Goal: Information Seeking & Learning: Obtain resource

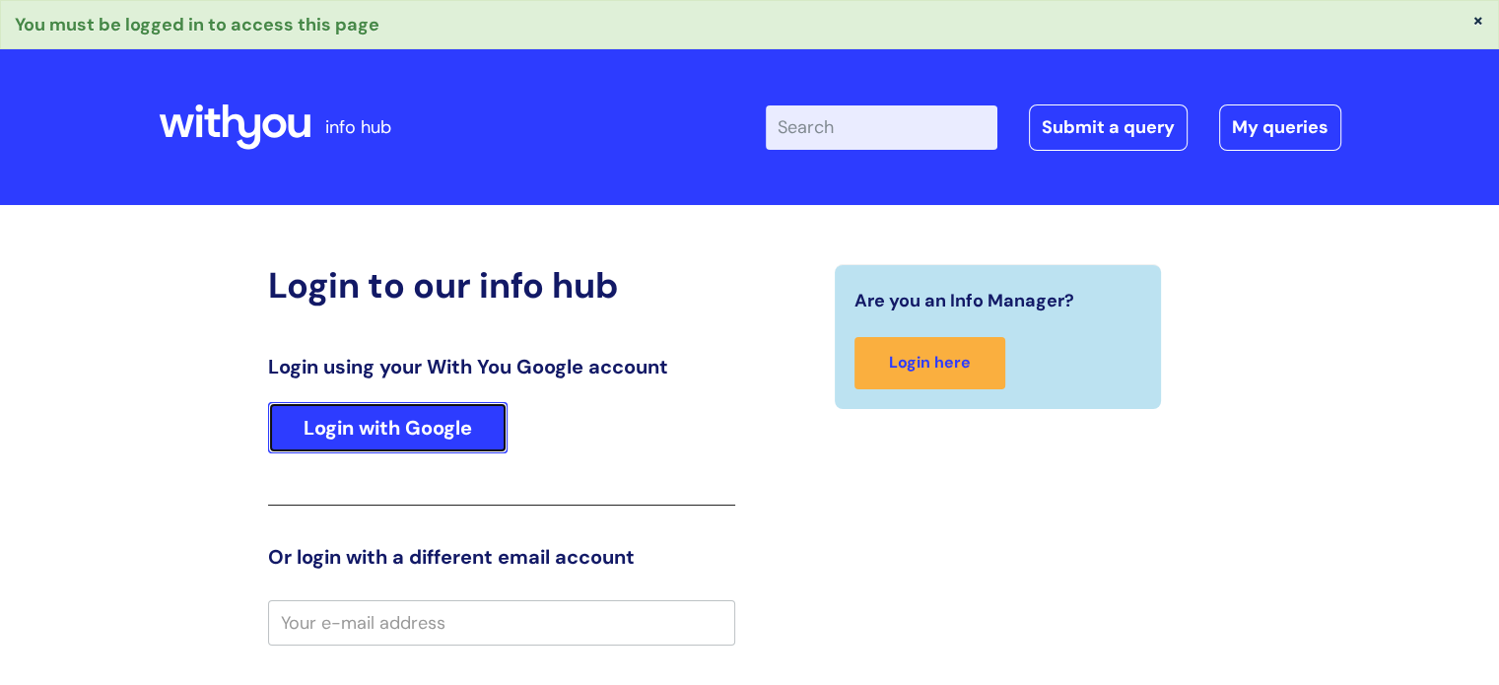
click at [383, 431] on link "Login with Google" at bounding box center [387, 427] width 239 height 51
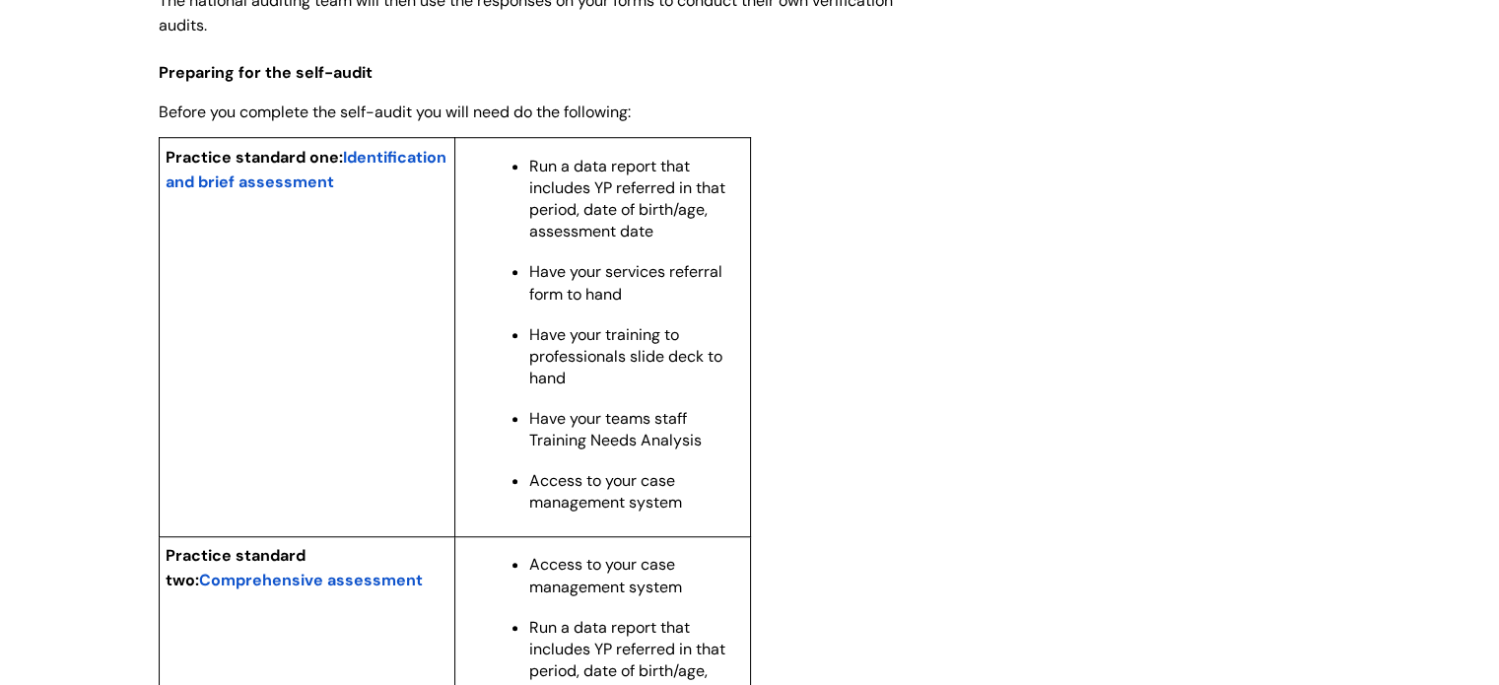
scroll to position [1675, 0]
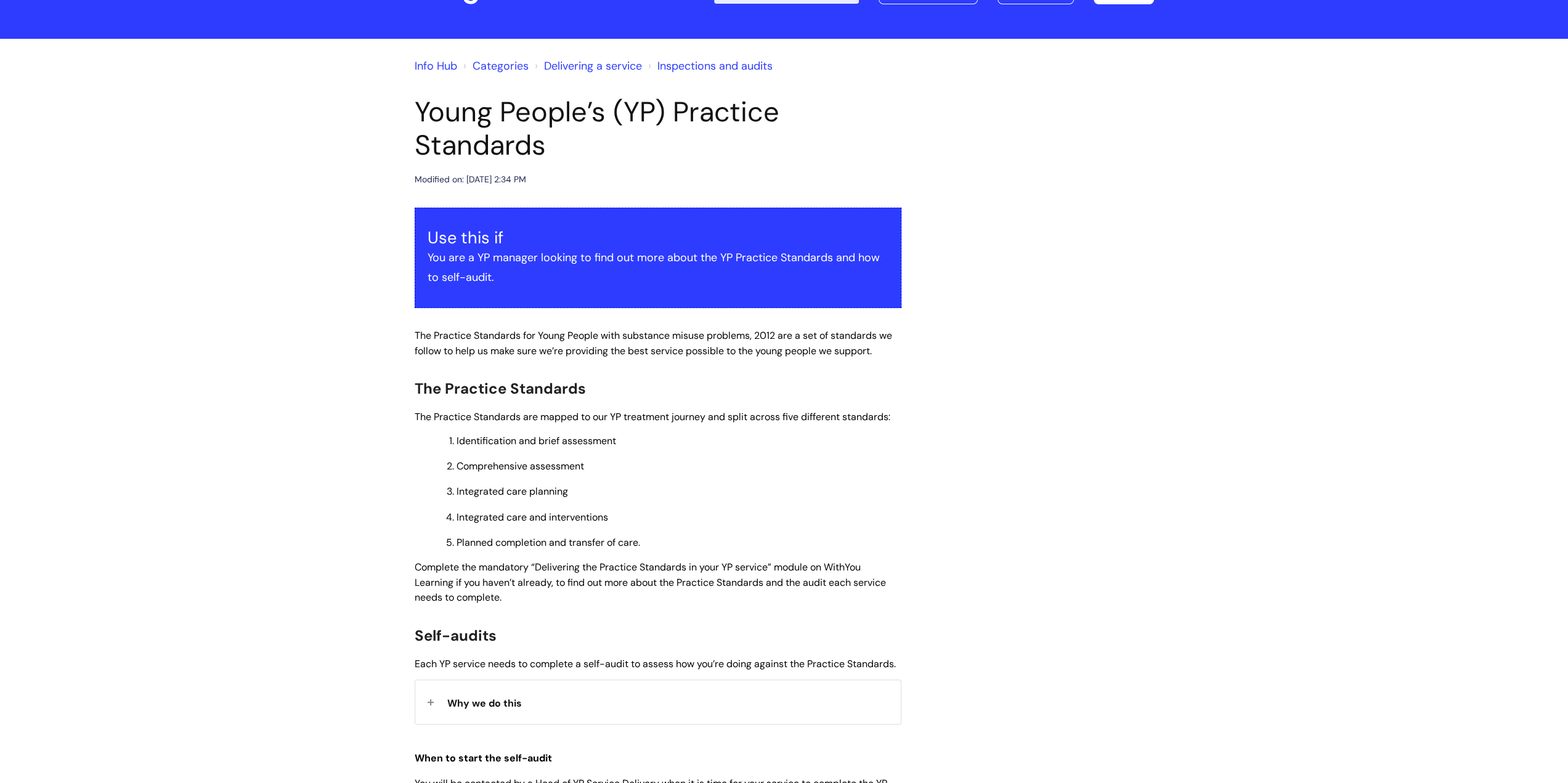
scroll to position [123, 0]
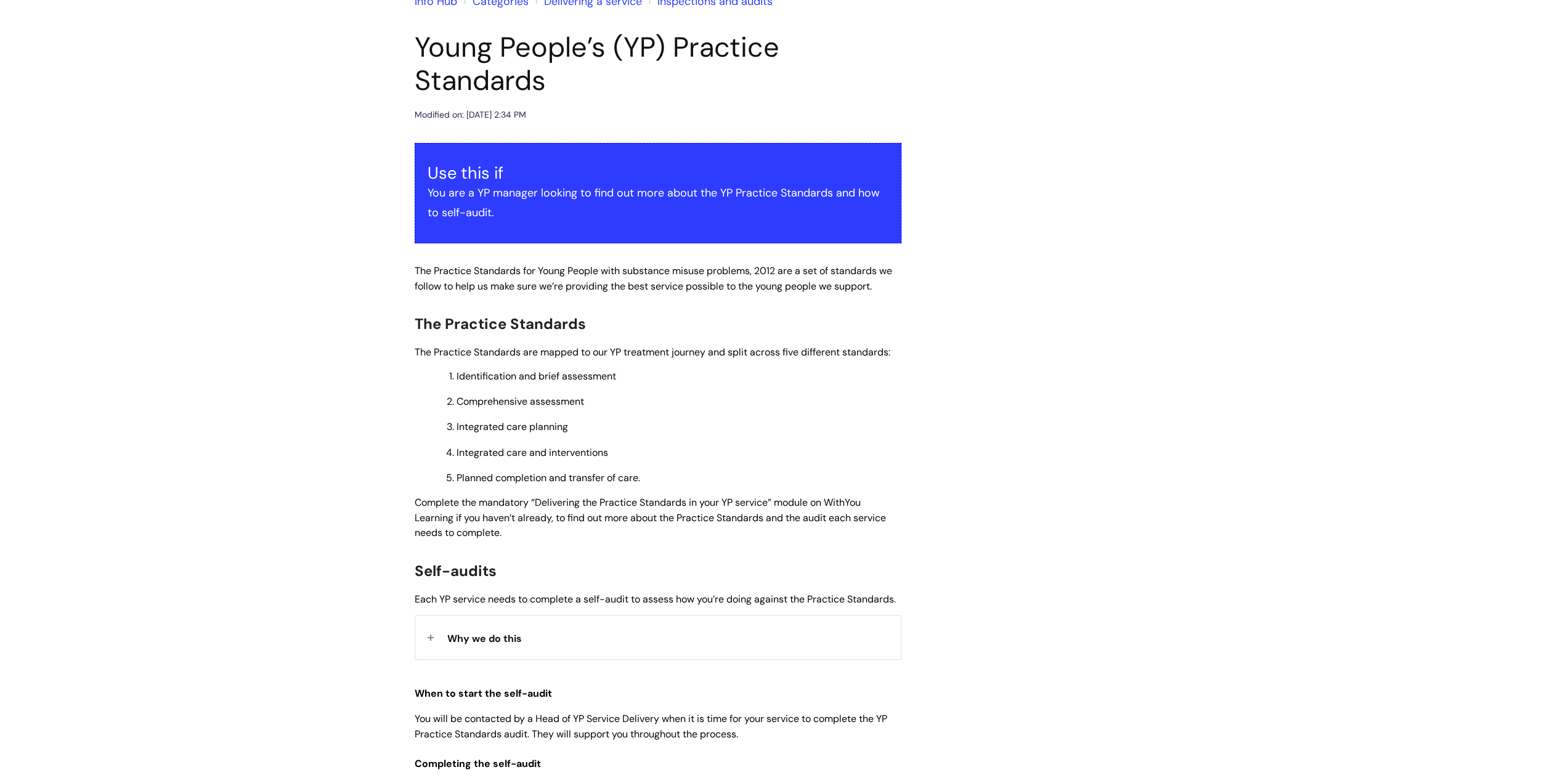
drag, startPoint x: 161, startPoint y: 4, endPoint x: 334, endPoint y: 186, distance: 251.1
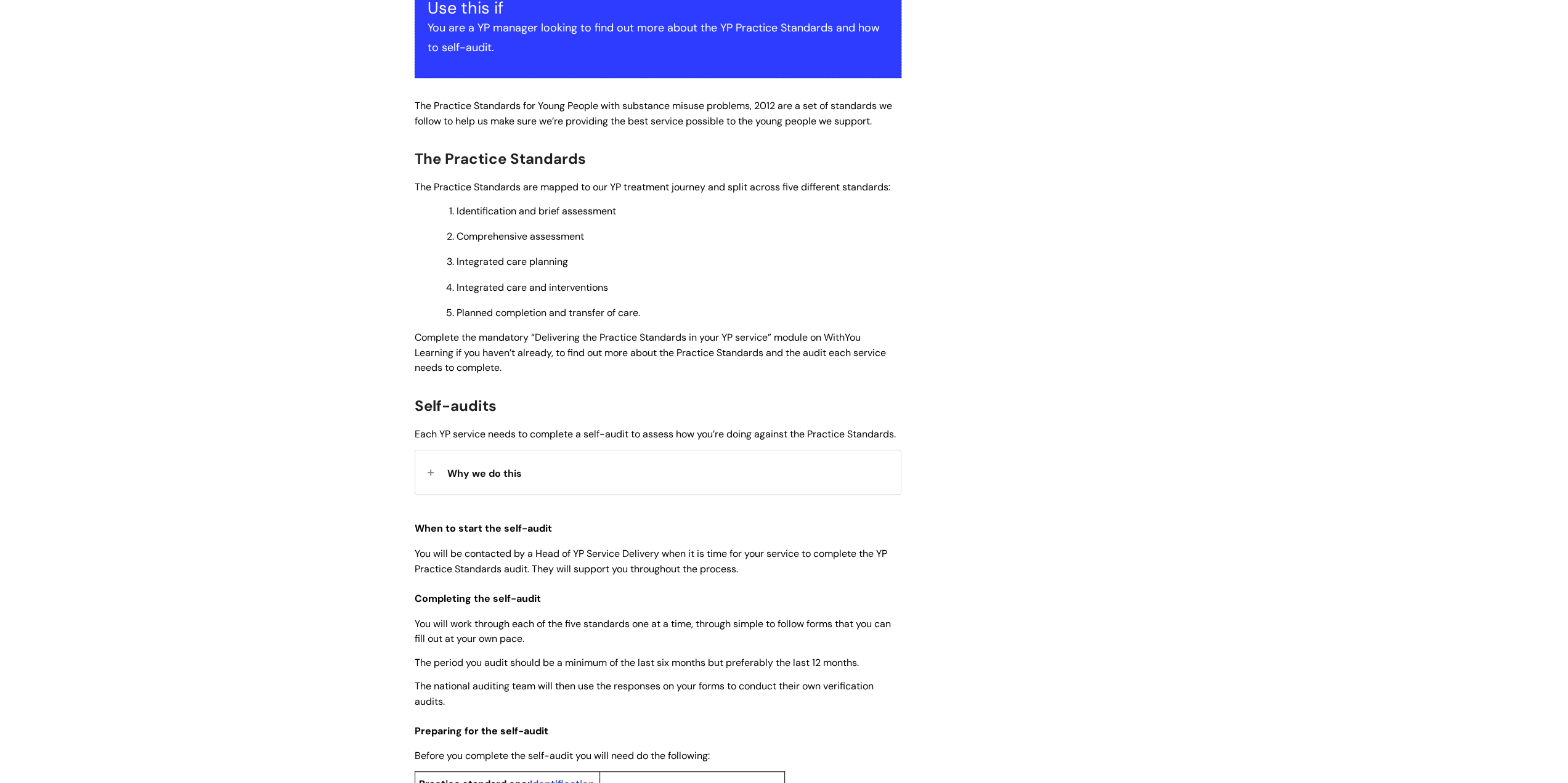
scroll to position [308, 0]
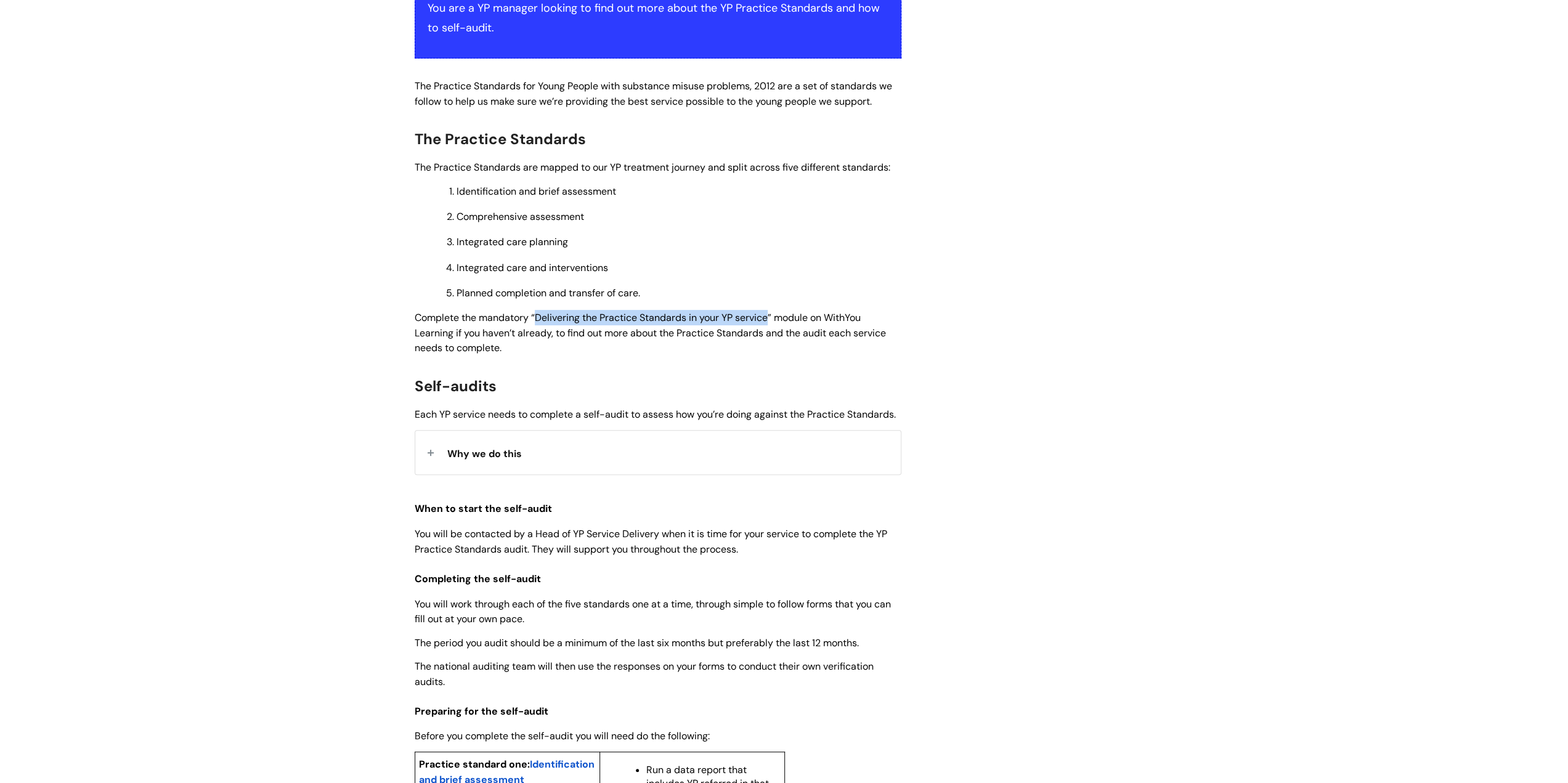
drag, startPoint x: 538, startPoint y: 314, endPoint x: 768, endPoint y: 314, distance: 230.0
click at [768, 314] on span "Complete the mandatory “Delivering the Practice Standards in your YP service” m…" at bounding box center [650, 333] width 471 height 44
copy span "Delivering the Practice Standards in your YP service"
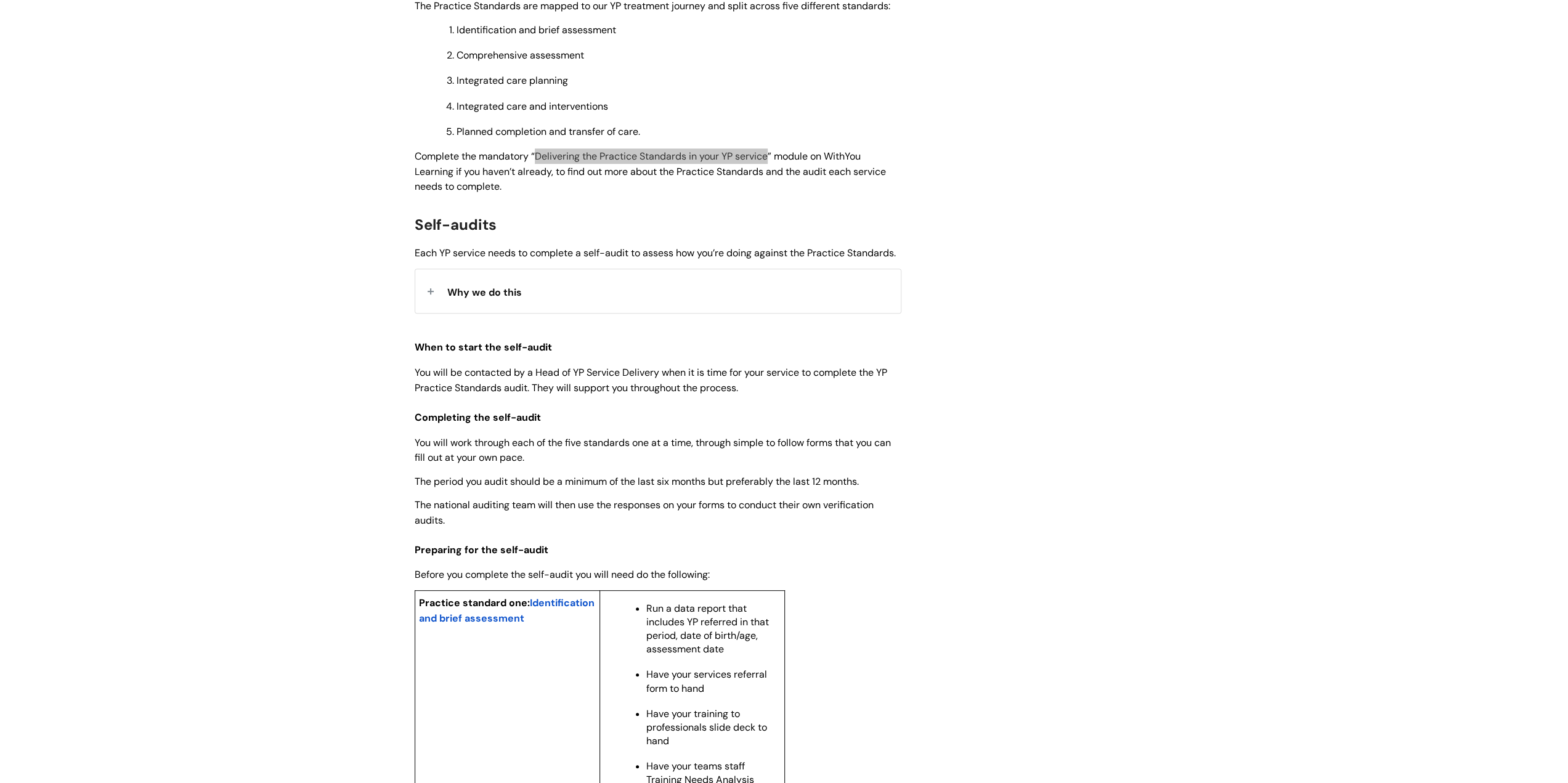
scroll to position [492, 0]
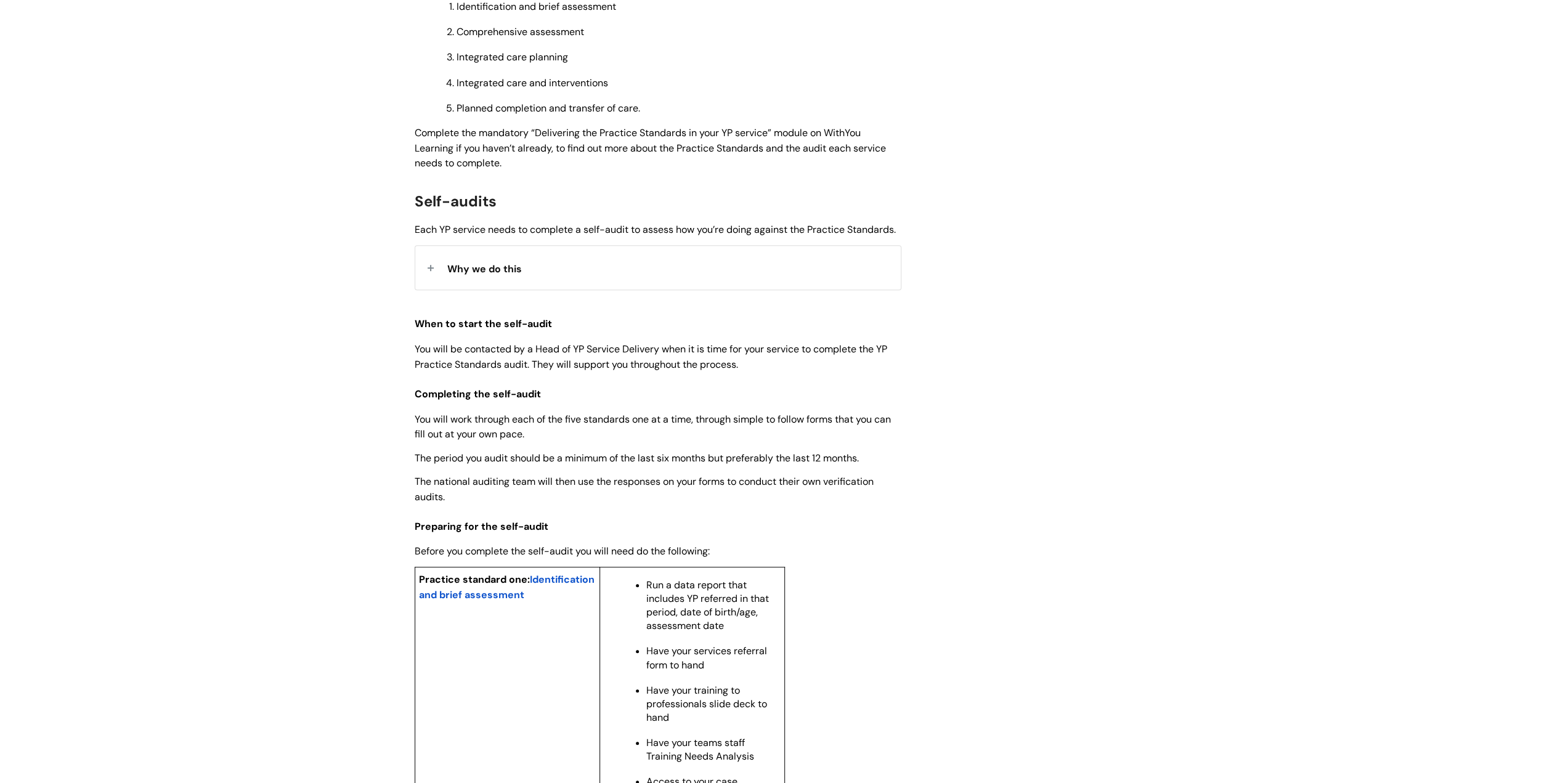
click at [432, 283] on div "Why we do this" at bounding box center [658, 267] width 486 height 44
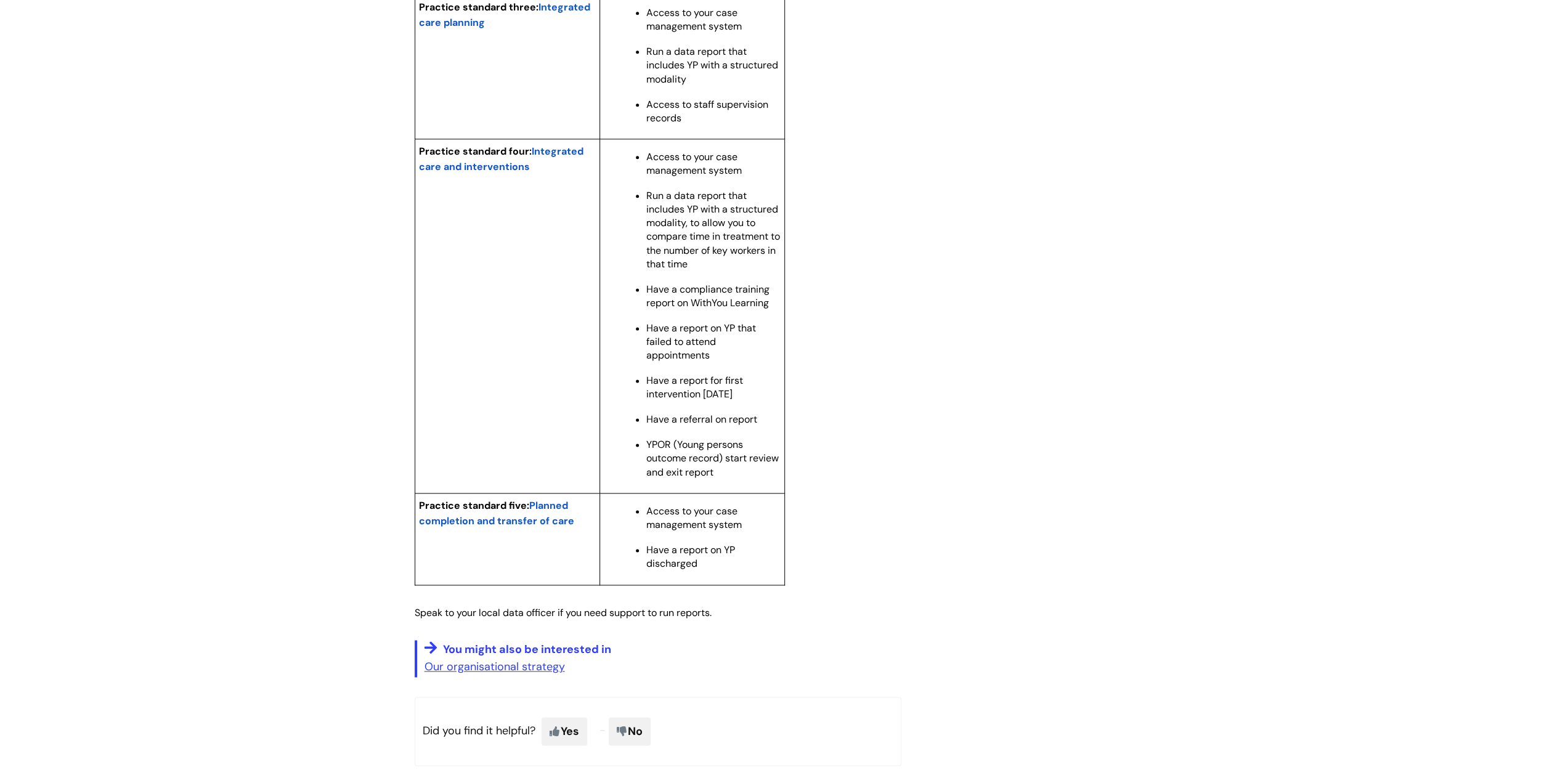
scroll to position [1644, 0]
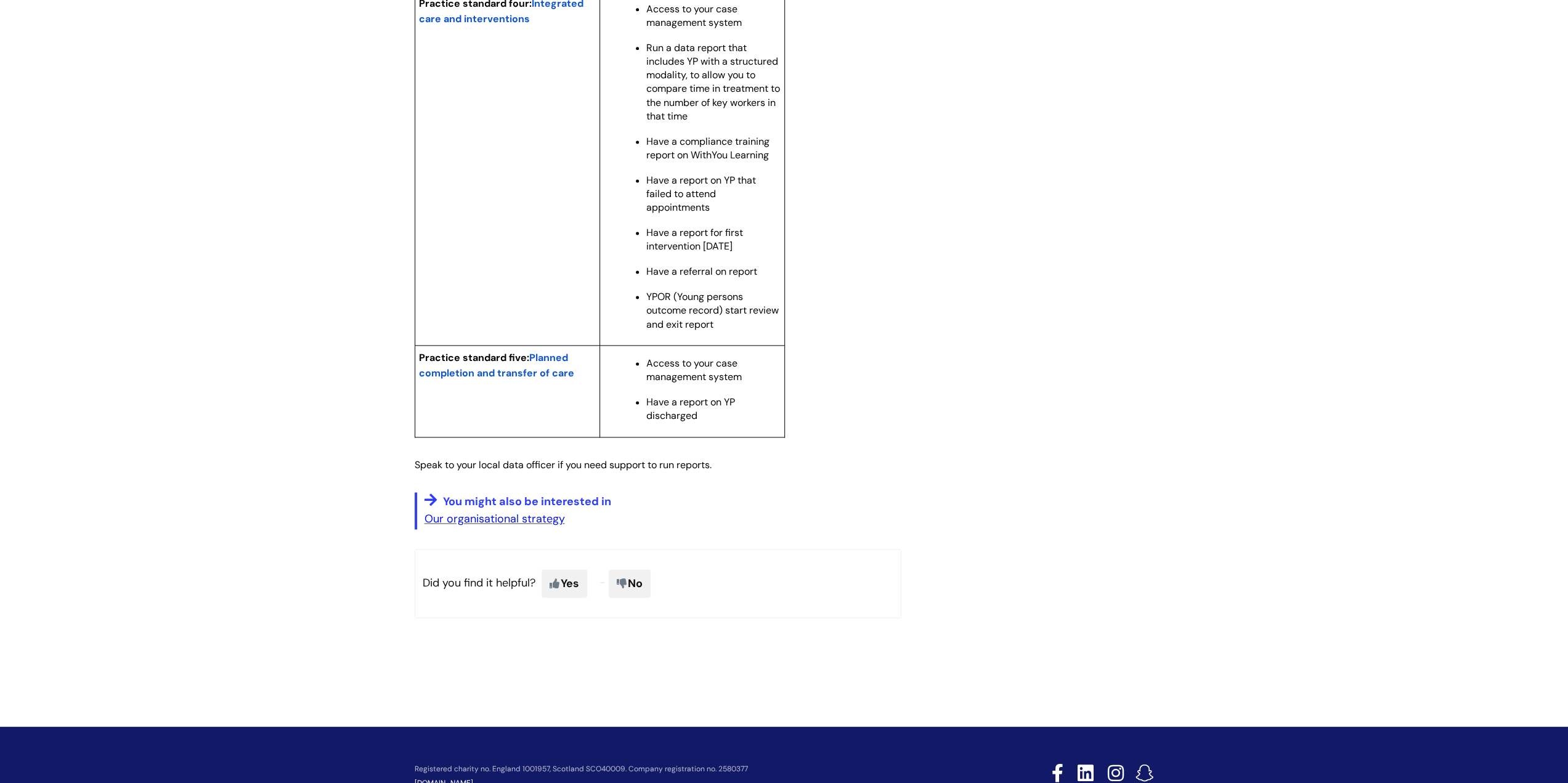
click at [528, 427] on link "Our organisational strategy" at bounding box center [495, 519] width 141 height 15
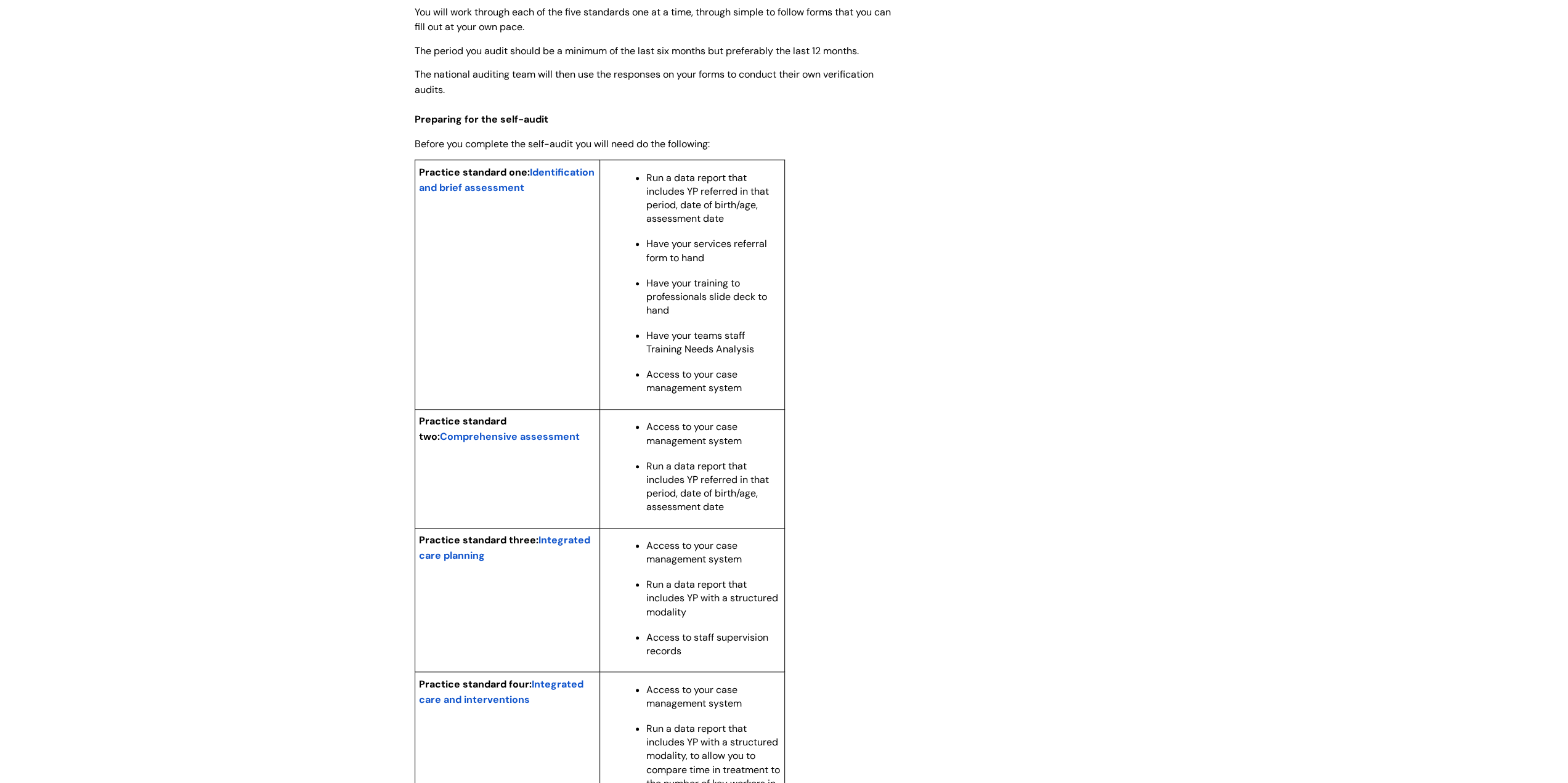
scroll to position [780, 0]
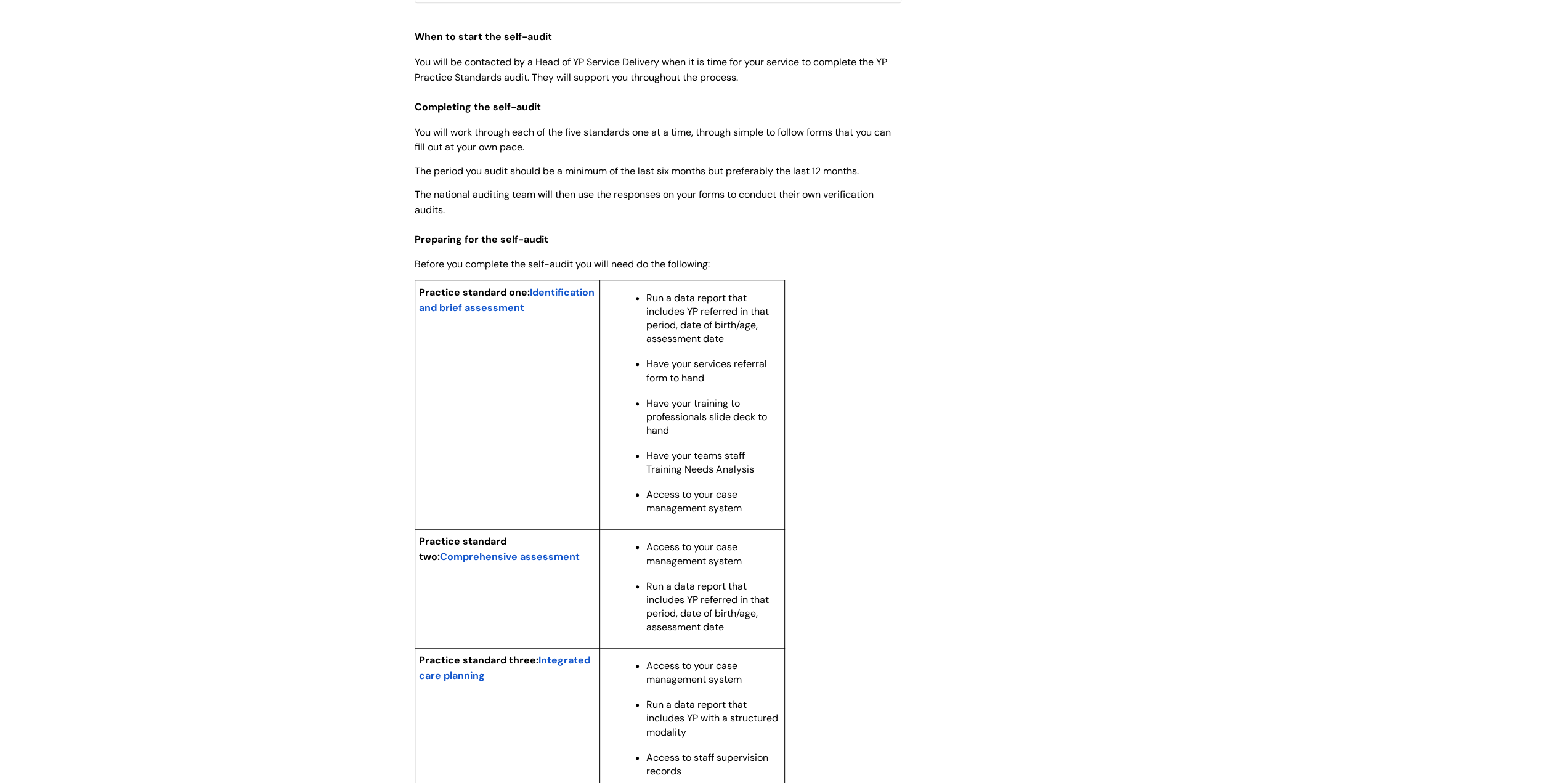
click at [500, 314] on span "Identification and brief assessment" at bounding box center [506, 299] width 176 height 28
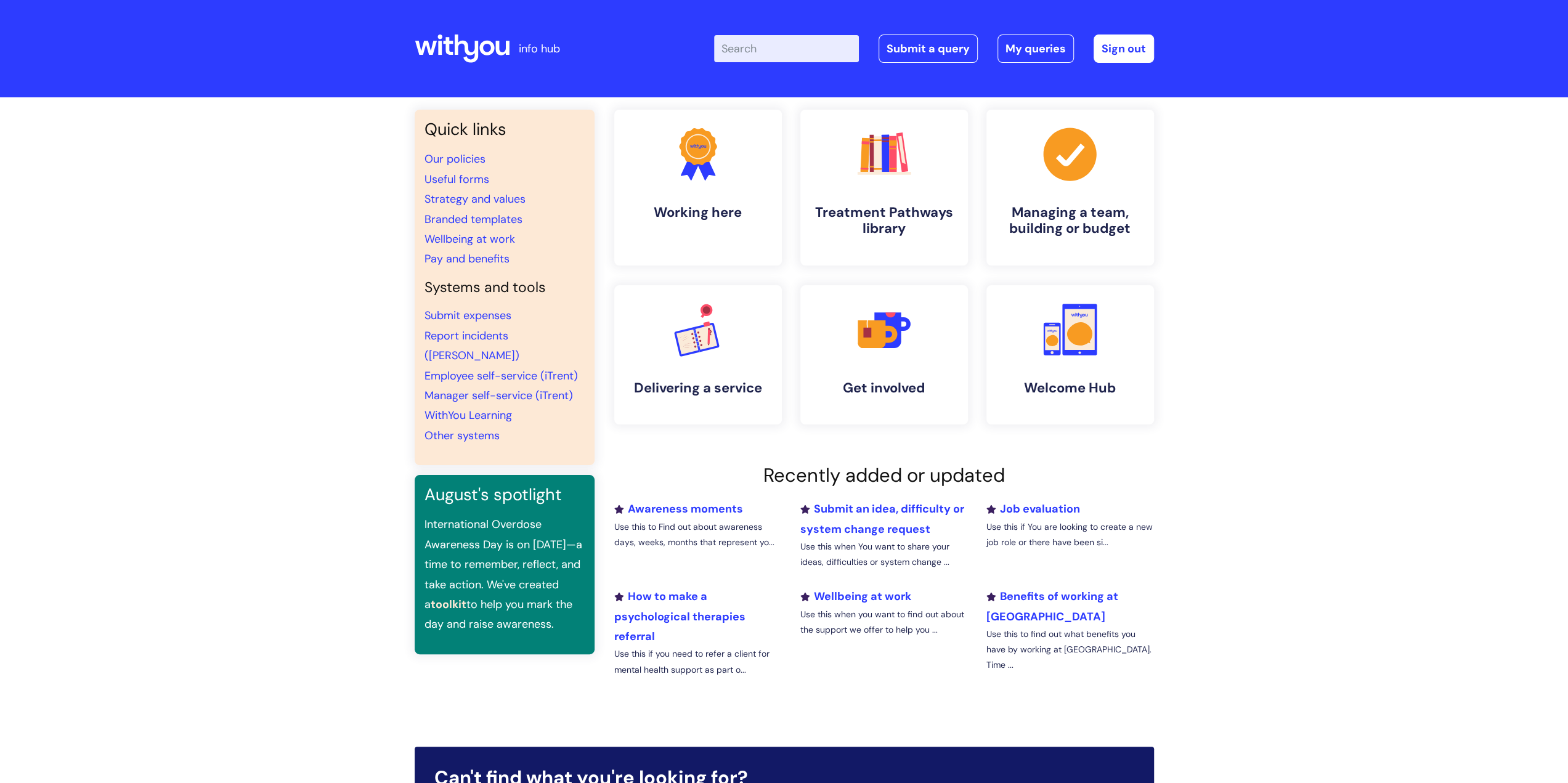
drag, startPoint x: 791, startPoint y: 45, endPoint x: 805, endPoint y: 34, distance: 17.8
click at [791, 45] on input "Enter your search term here..." at bounding box center [787, 48] width 145 height 27
type input "practise standards audit"
click button "Search" at bounding box center [0, 0] width 0 height 0
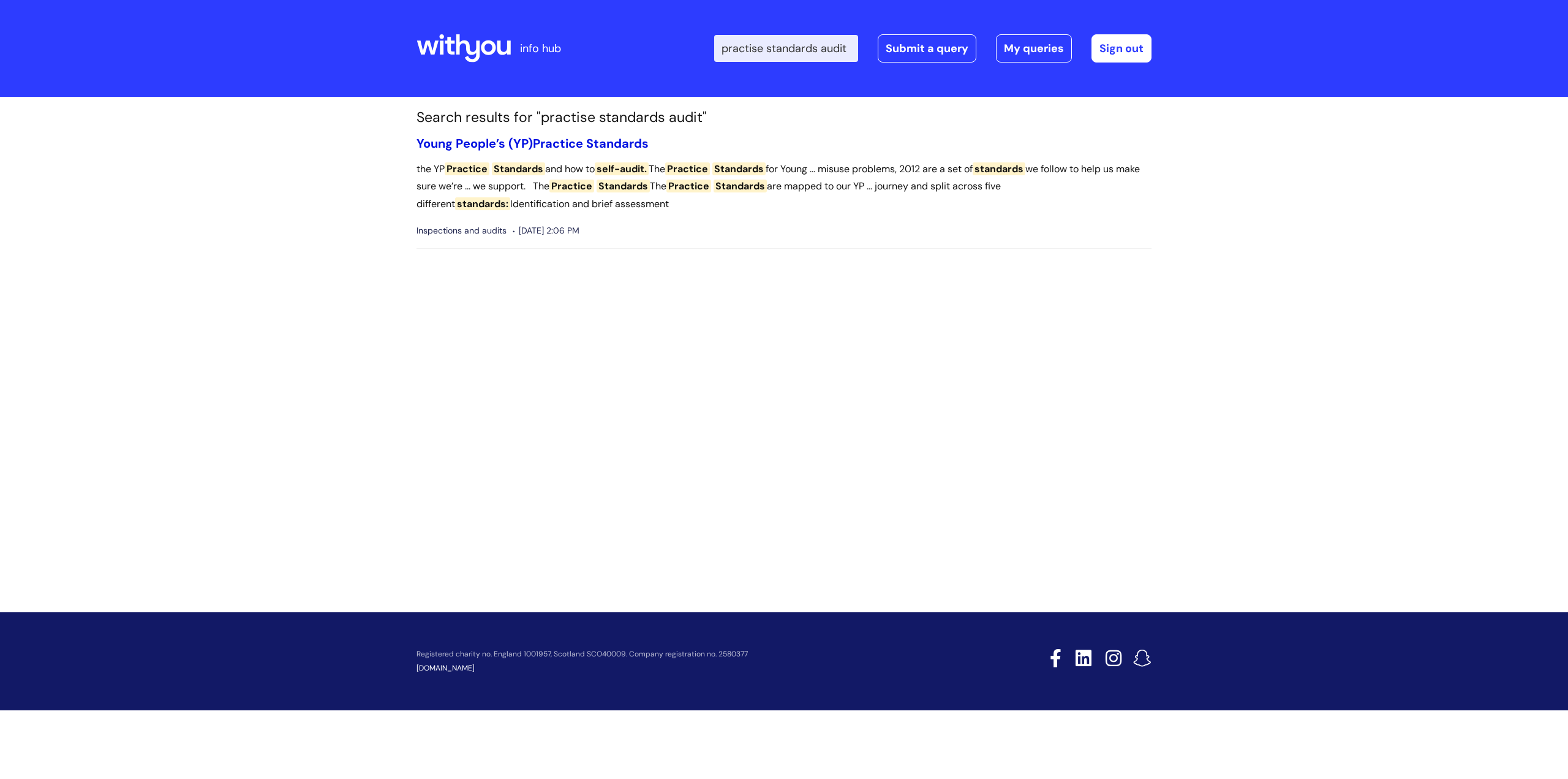
click at [588, 137] on link "Young People’s (YP) Practice Standards" at bounding box center [533, 144] width 232 height 16
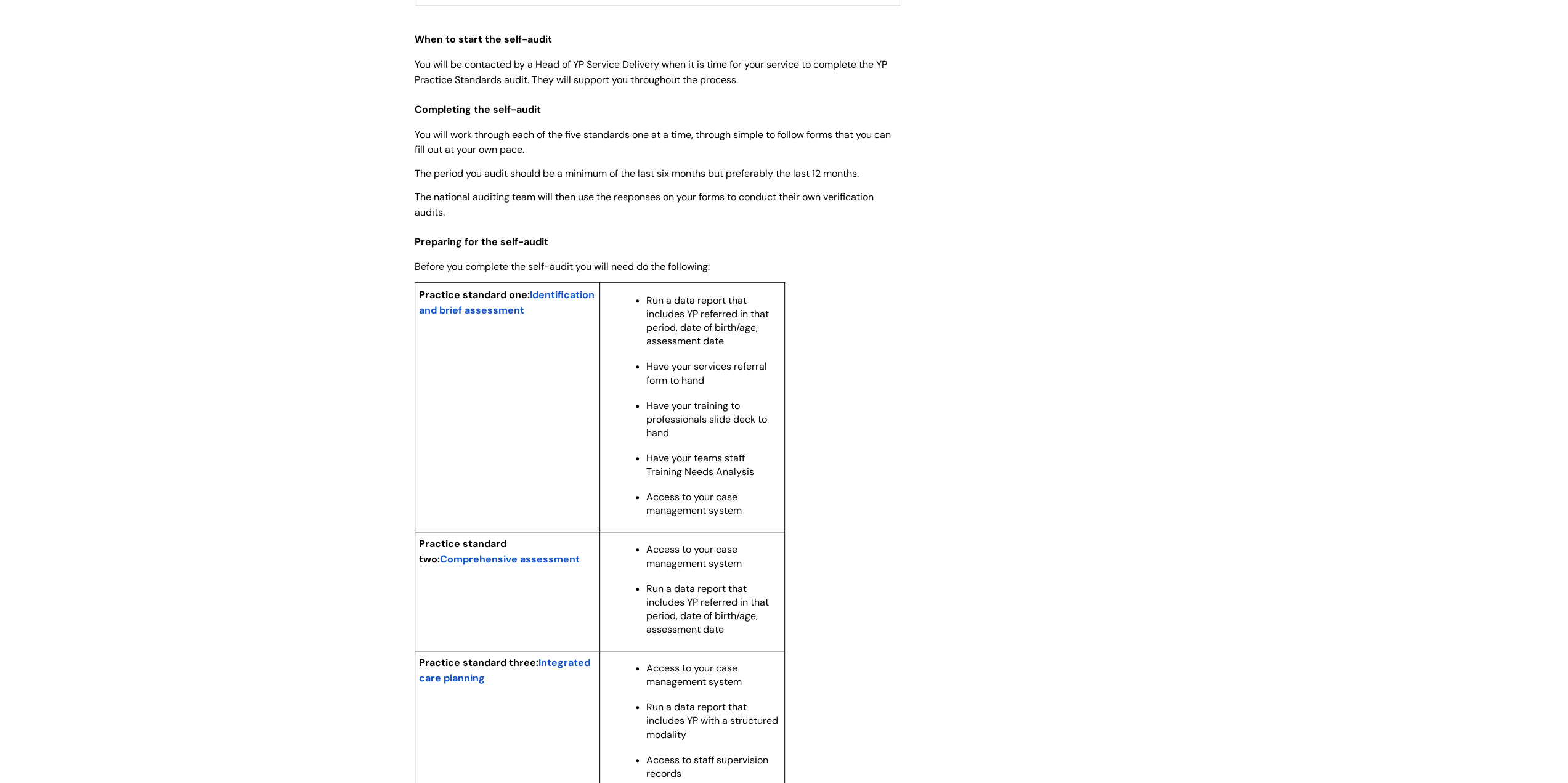
scroll to position [924, 0]
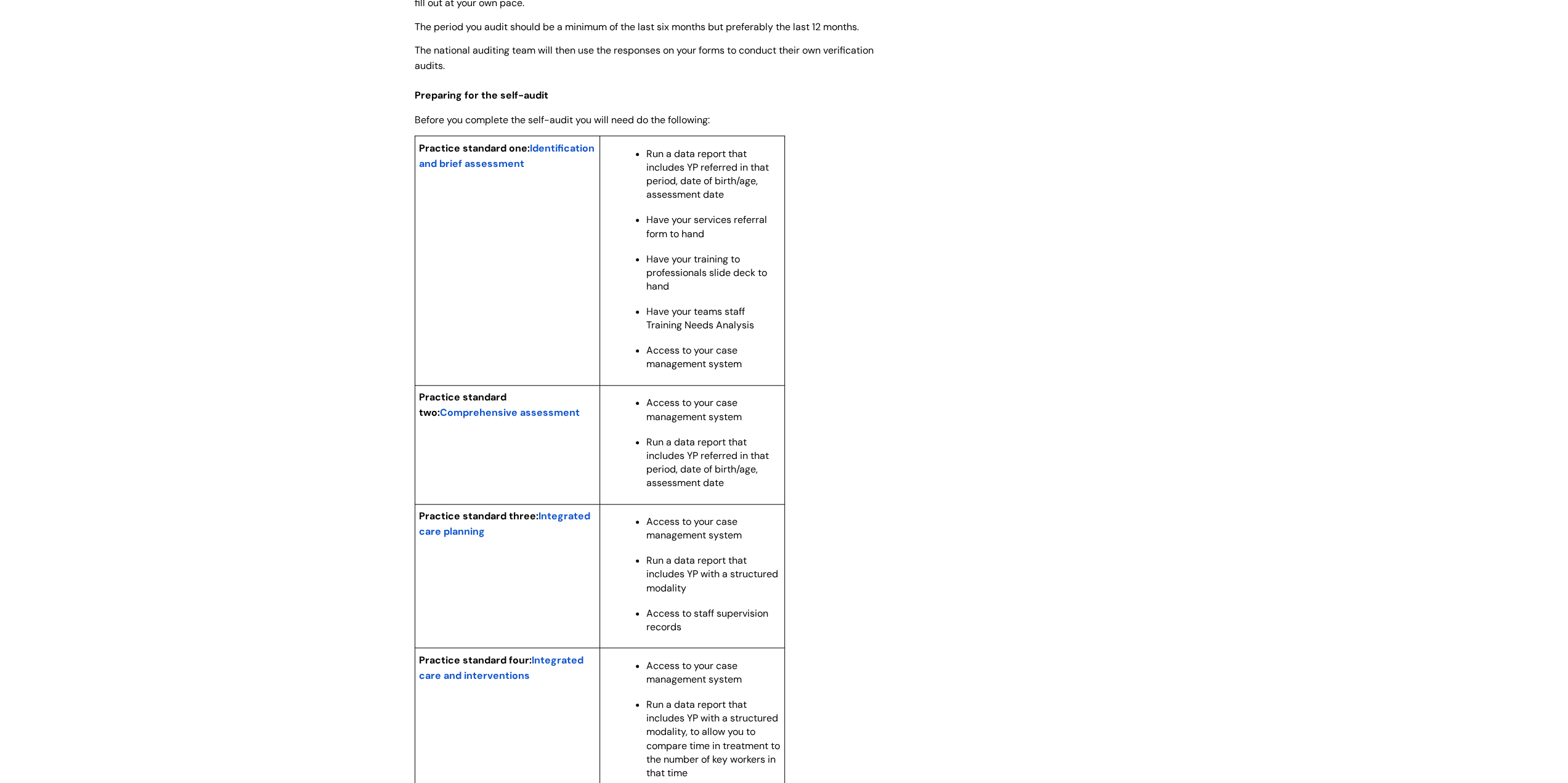
click at [529, 419] on span "Comprehensive assessment" at bounding box center [510, 412] width 140 height 13
click at [526, 419] on span "Comprehensive assessment" at bounding box center [510, 412] width 140 height 13
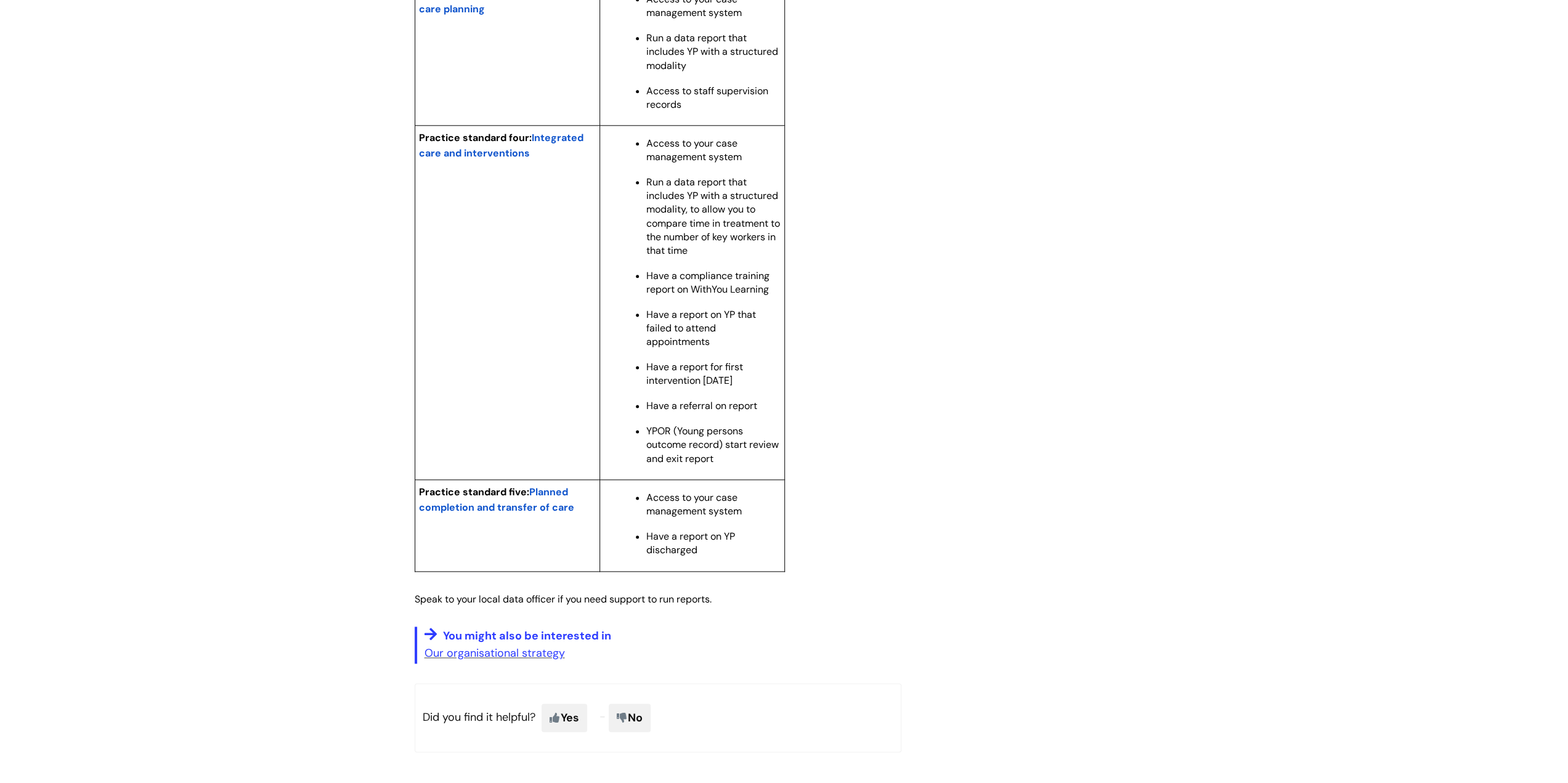
scroll to position [1602, 0]
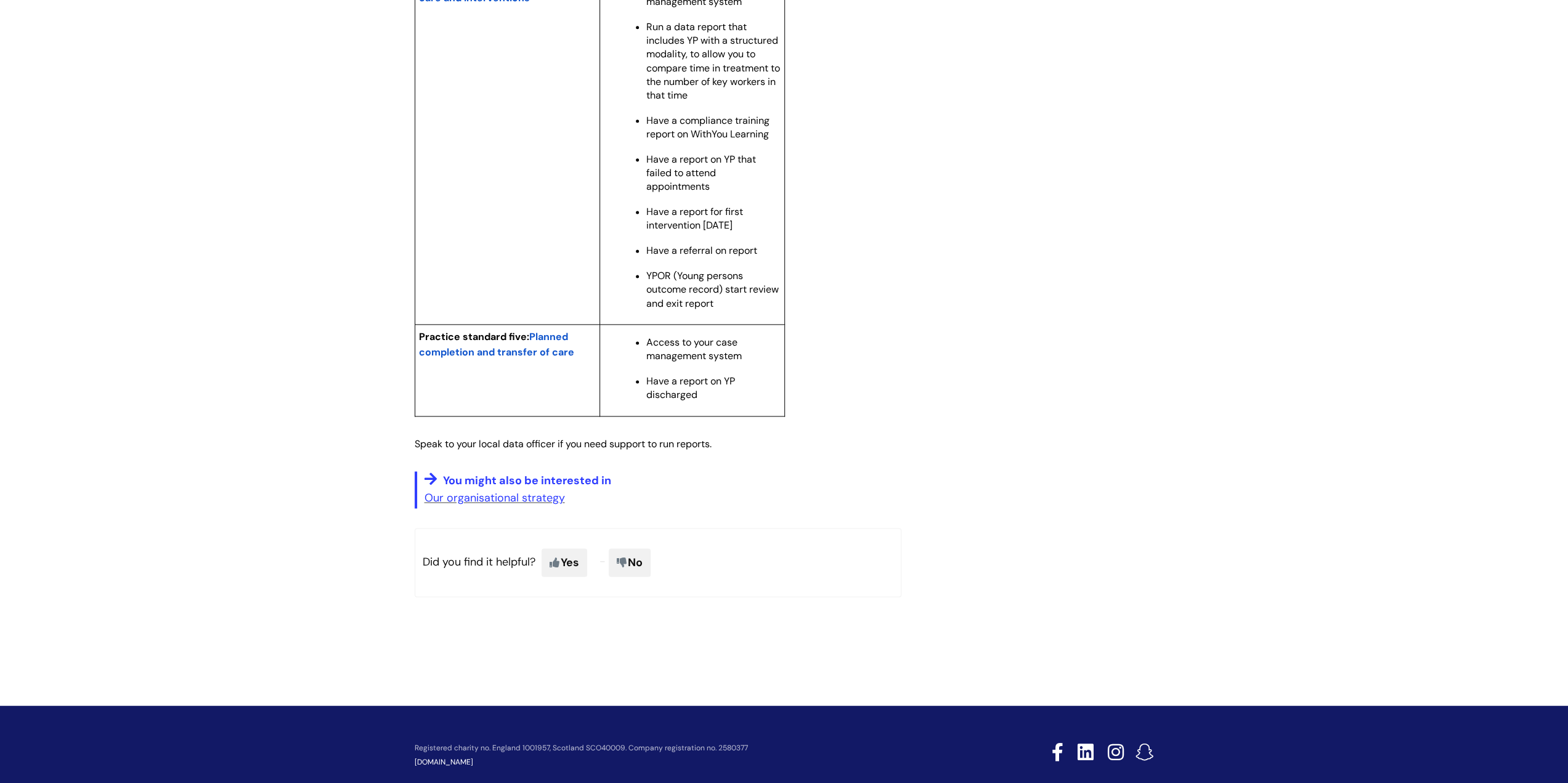
click at [548, 358] on span "Planned completion and transfer of care" at bounding box center [496, 344] width 155 height 28
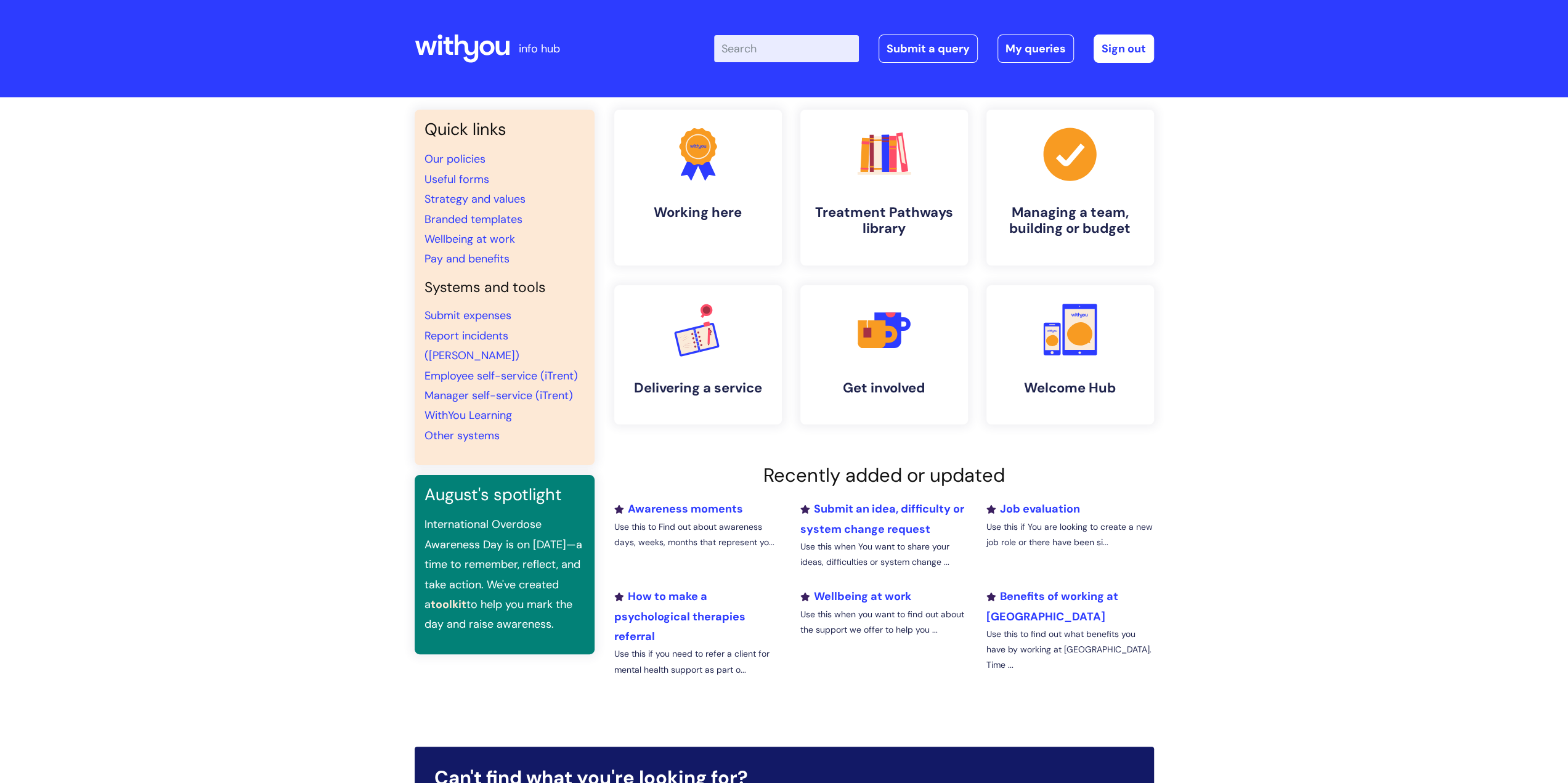
click at [803, 45] on input "Enter your search term here..." at bounding box center [787, 48] width 145 height 27
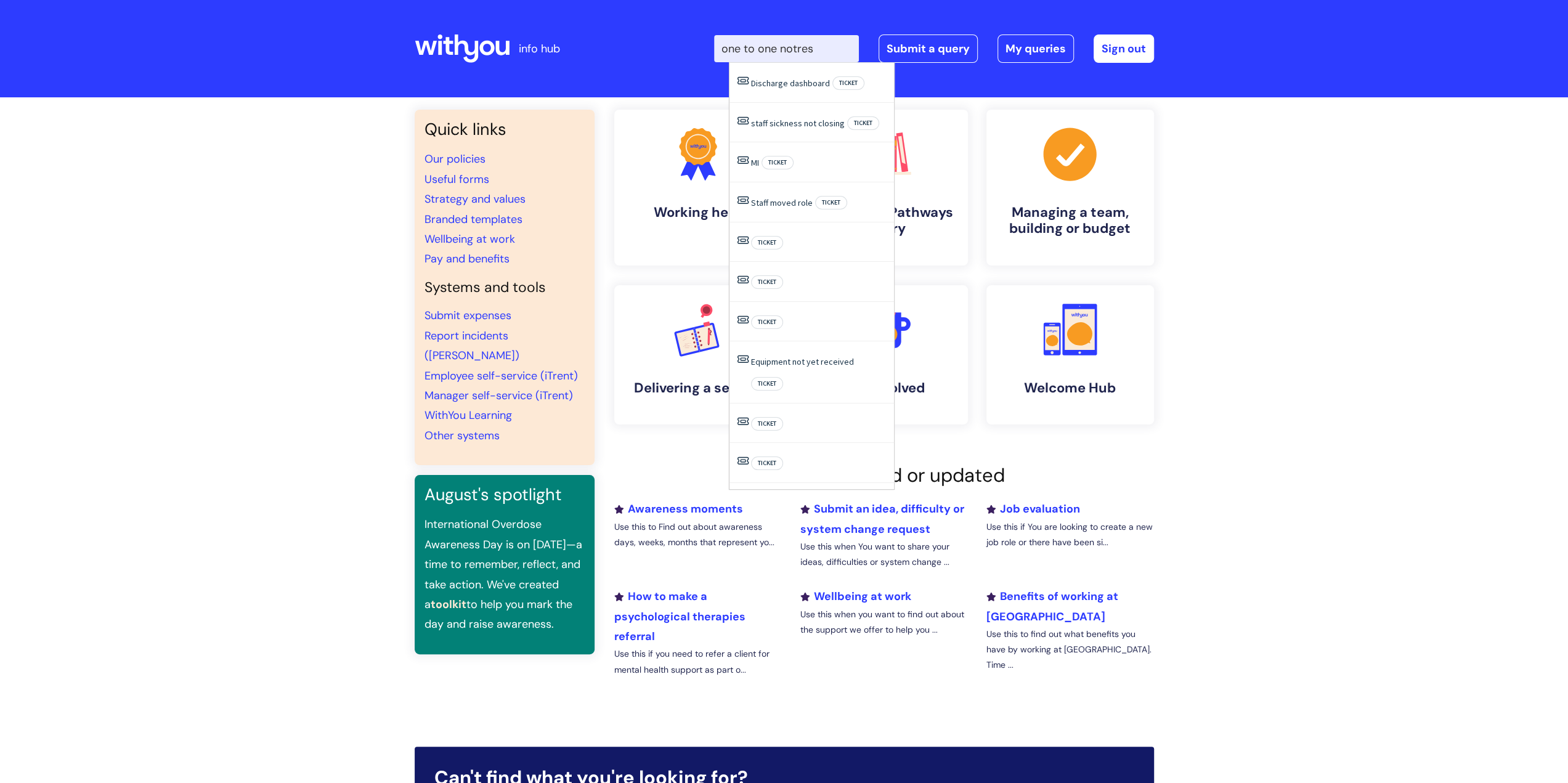
type input "one to one notres"
click button "Search" at bounding box center [0, 0] width 0 height 0
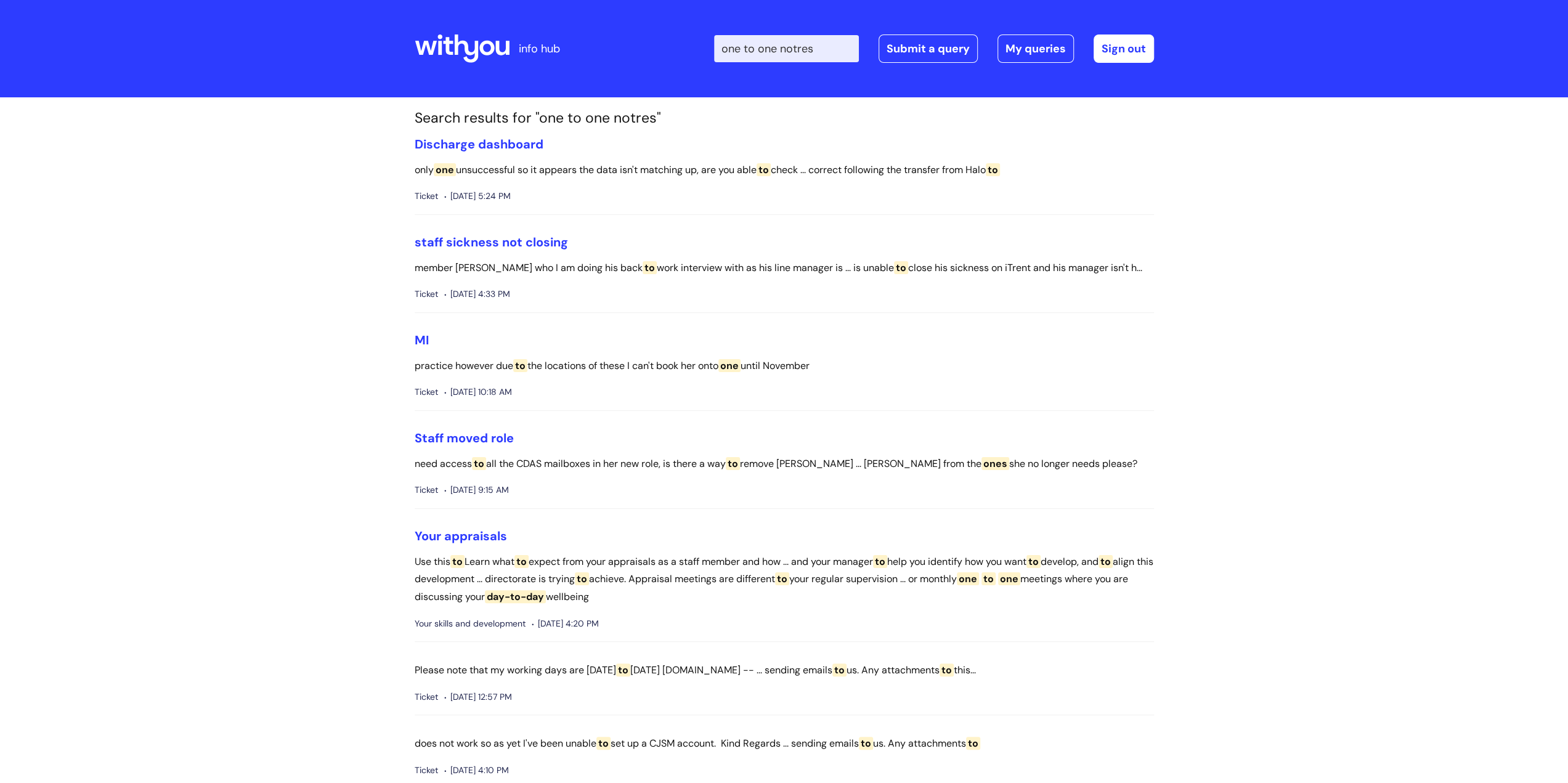
click at [475, 51] on icon at bounding box center [466, 48] width 24 height 28
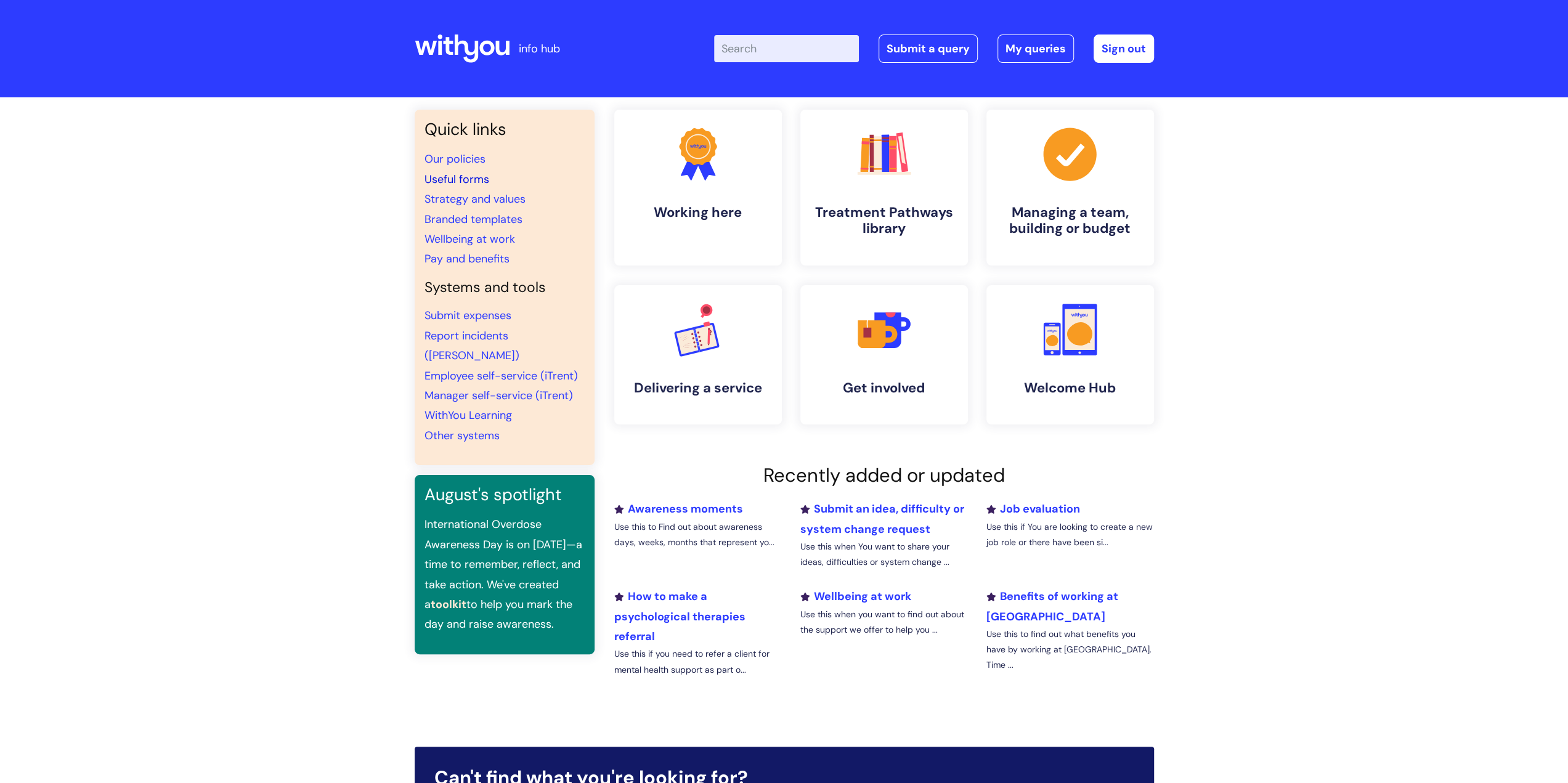
click at [475, 181] on link "Useful forms" at bounding box center [456, 179] width 64 height 15
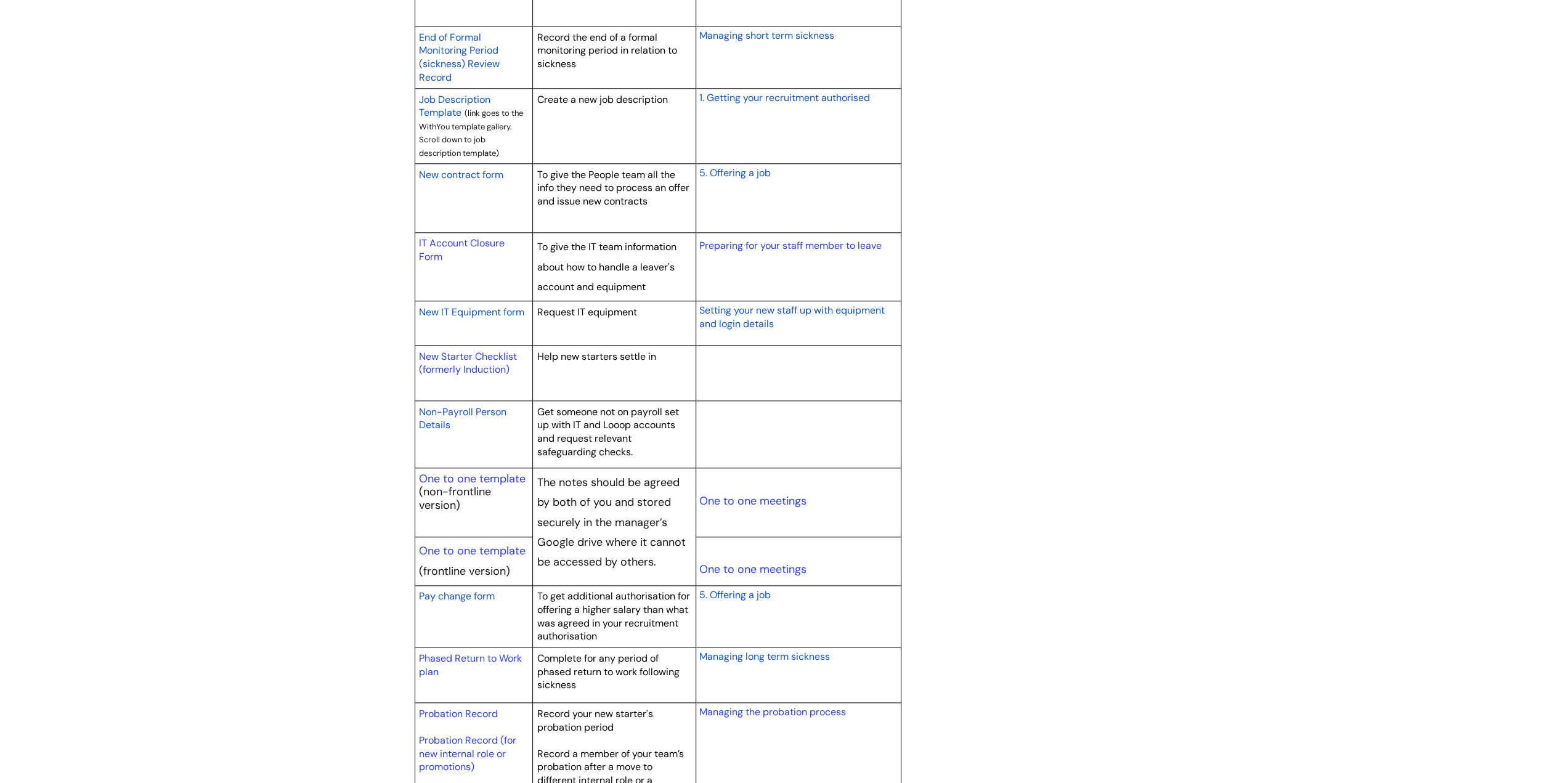
scroll to position [1109, 0]
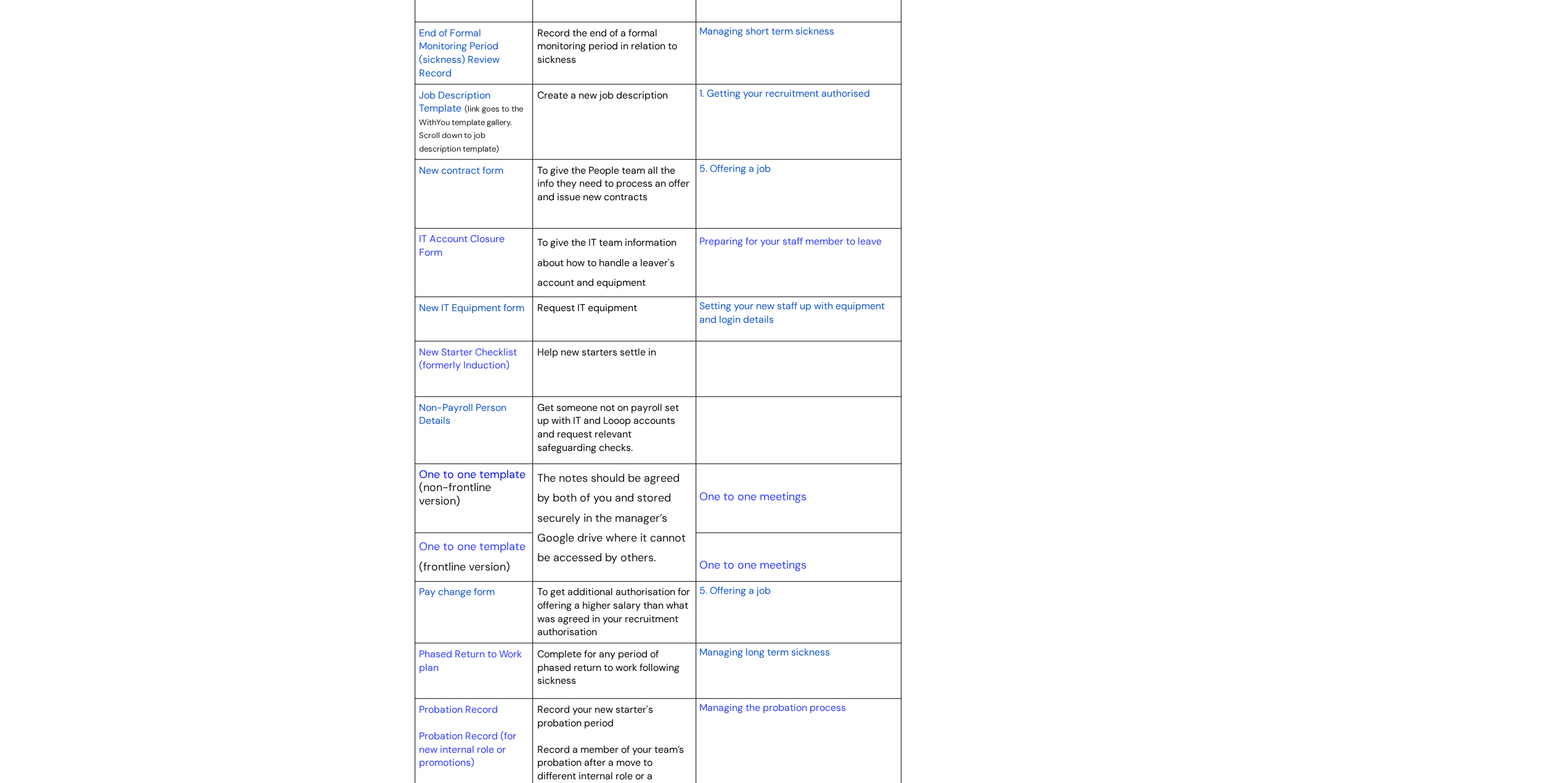
click at [505, 471] on link "One to one template" at bounding box center [472, 474] width 107 height 15
